Goal: Find specific page/section: Find specific page/section

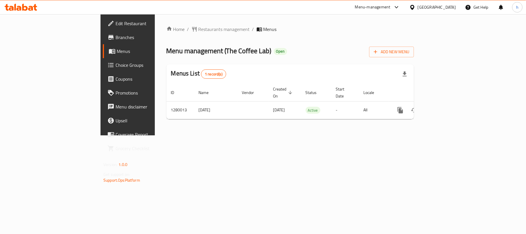
click at [430, 3] on div "United Arab Emirates" at bounding box center [433, 7] width 56 height 14
click at [416, 12] on div "[GEOGRAPHIC_DATA]" at bounding box center [433, 7] width 56 height 14
click at [417, 9] on div at bounding box center [414, 7] width 8 height 6
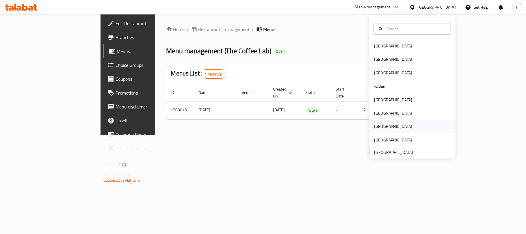
click at [380, 128] on div "[GEOGRAPHIC_DATA]" at bounding box center [393, 126] width 47 height 13
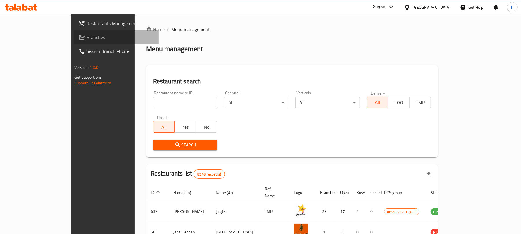
click at [86, 37] on span "Branches" at bounding box center [119, 37] width 67 height 7
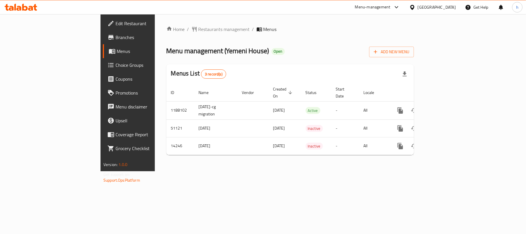
click at [168, 171] on div "Home / Restaurants management / Menus Menu management ( Yemeni House ) Open Add…" at bounding box center [290, 92] width 271 height 157
click at [448, 8] on div "[GEOGRAPHIC_DATA]" at bounding box center [437, 7] width 38 height 6
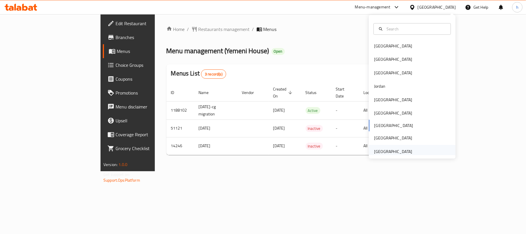
click at [389, 151] on div "[GEOGRAPHIC_DATA]" at bounding box center [393, 151] width 38 height 6
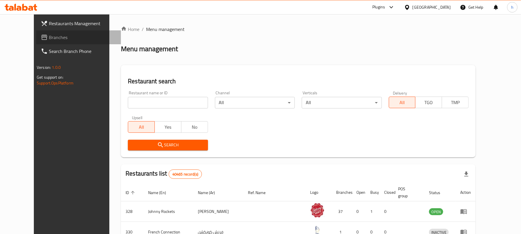
click at [49, 37] on span "Branches" at bounding box center [82, 37] width 67 height 7
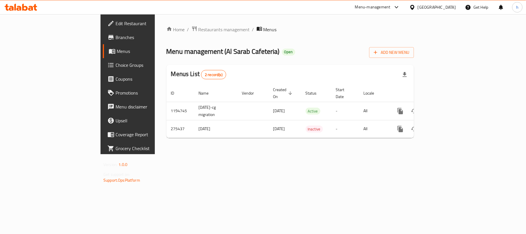
click at [427, 5] on div "[GEOGRAPHIC_DATA]" at bounding box center [437, 7] width 38 height 6
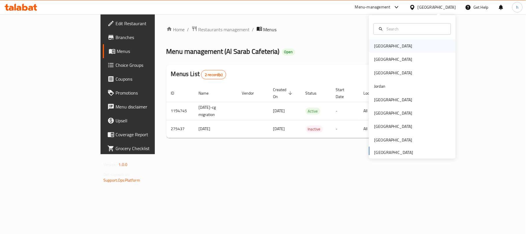
click at [376, 45] on div "[GEOGRAPHIC_DATA]" at bounding box center [393, 46] width 38 height 6
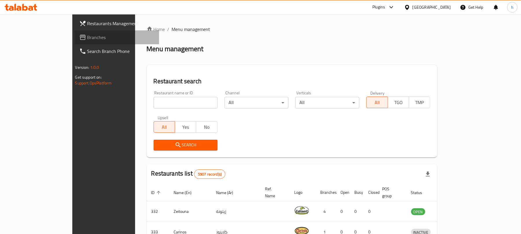
click at [87, 37] on span "Branches" at bounding box center [120, 37] width 67 height 7
